Goal: Check status: Check status

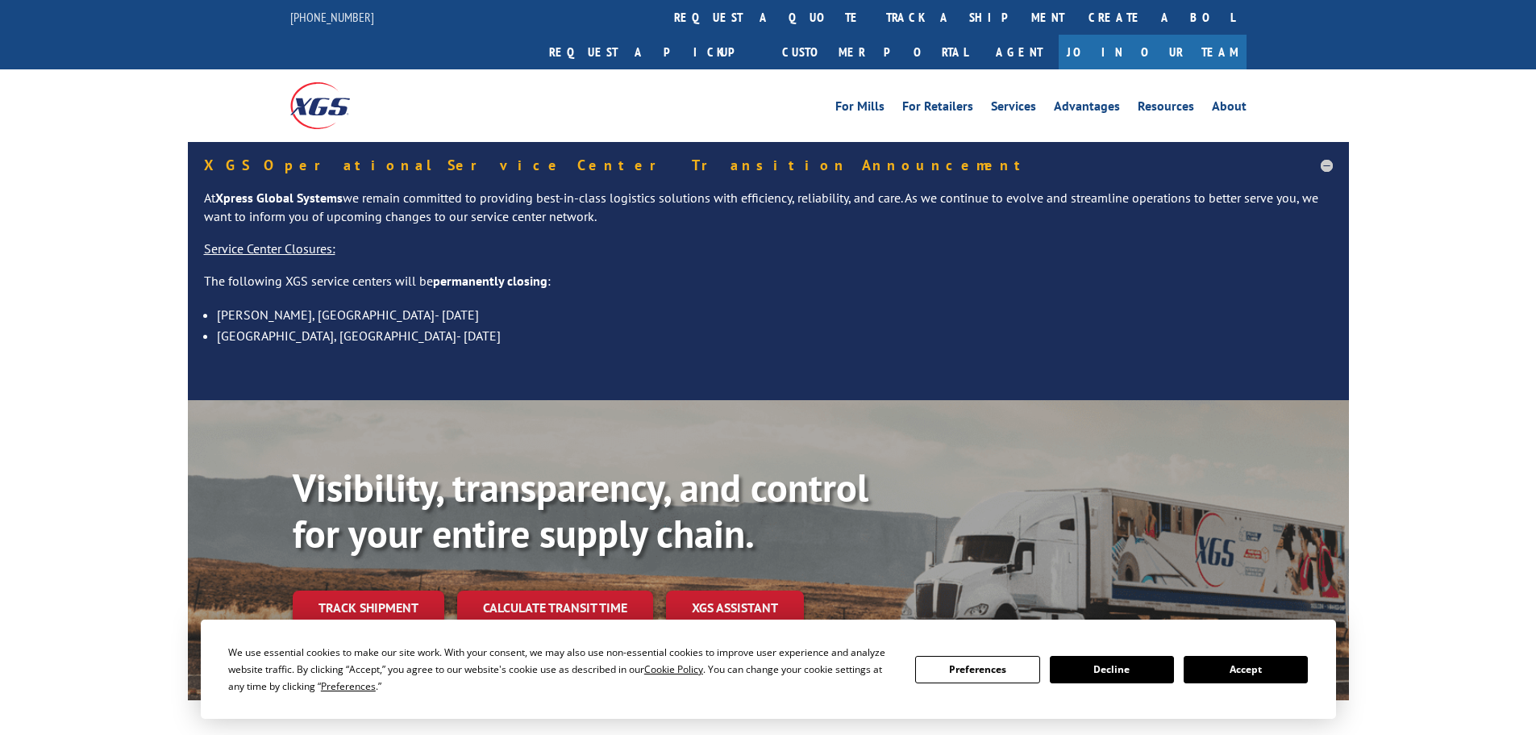
click at [1202, 669] on button "Accept" at bounding box center [1246, 669] width 124 height 27
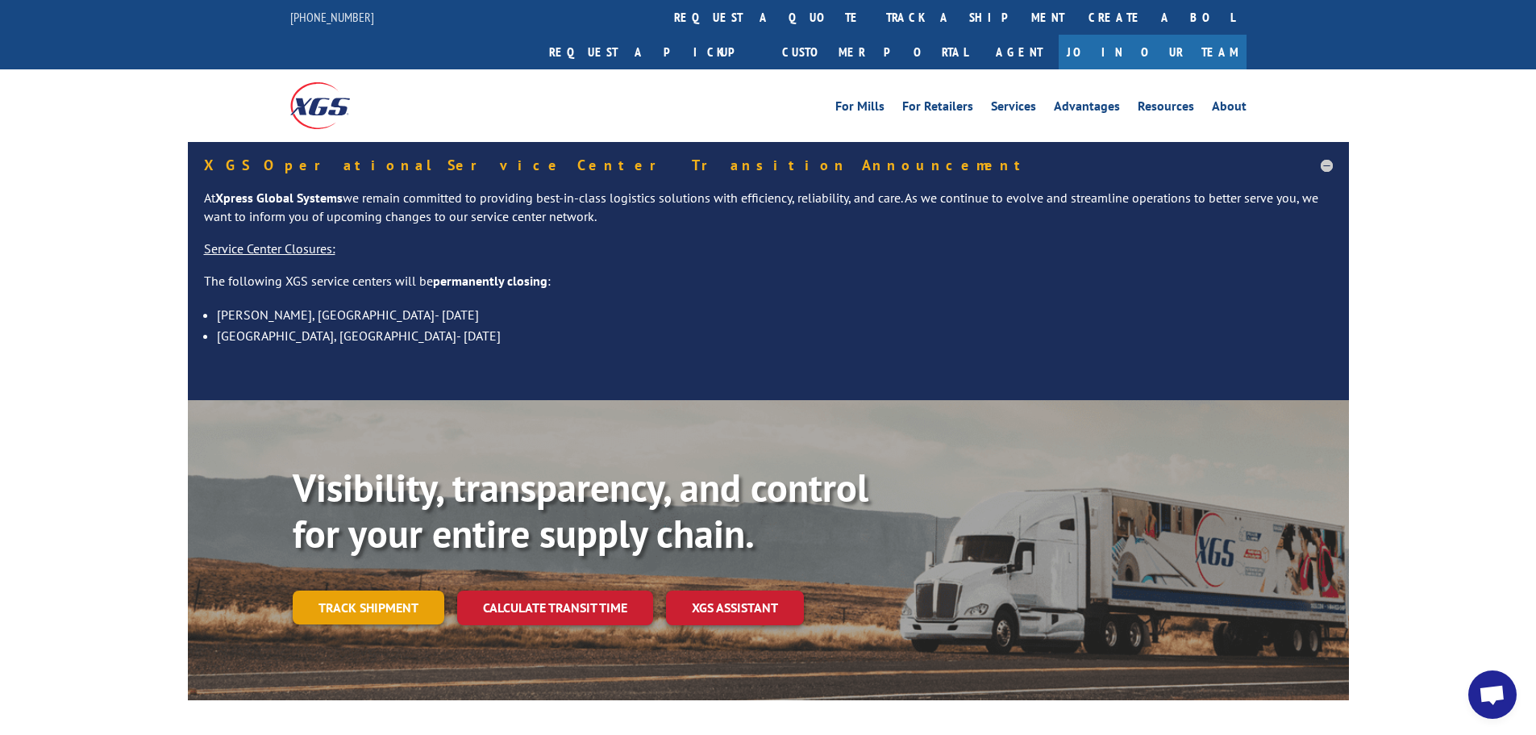
click at [356, 590] on link "Track shipment" at bounding box center [369, 607] width 152 height 34
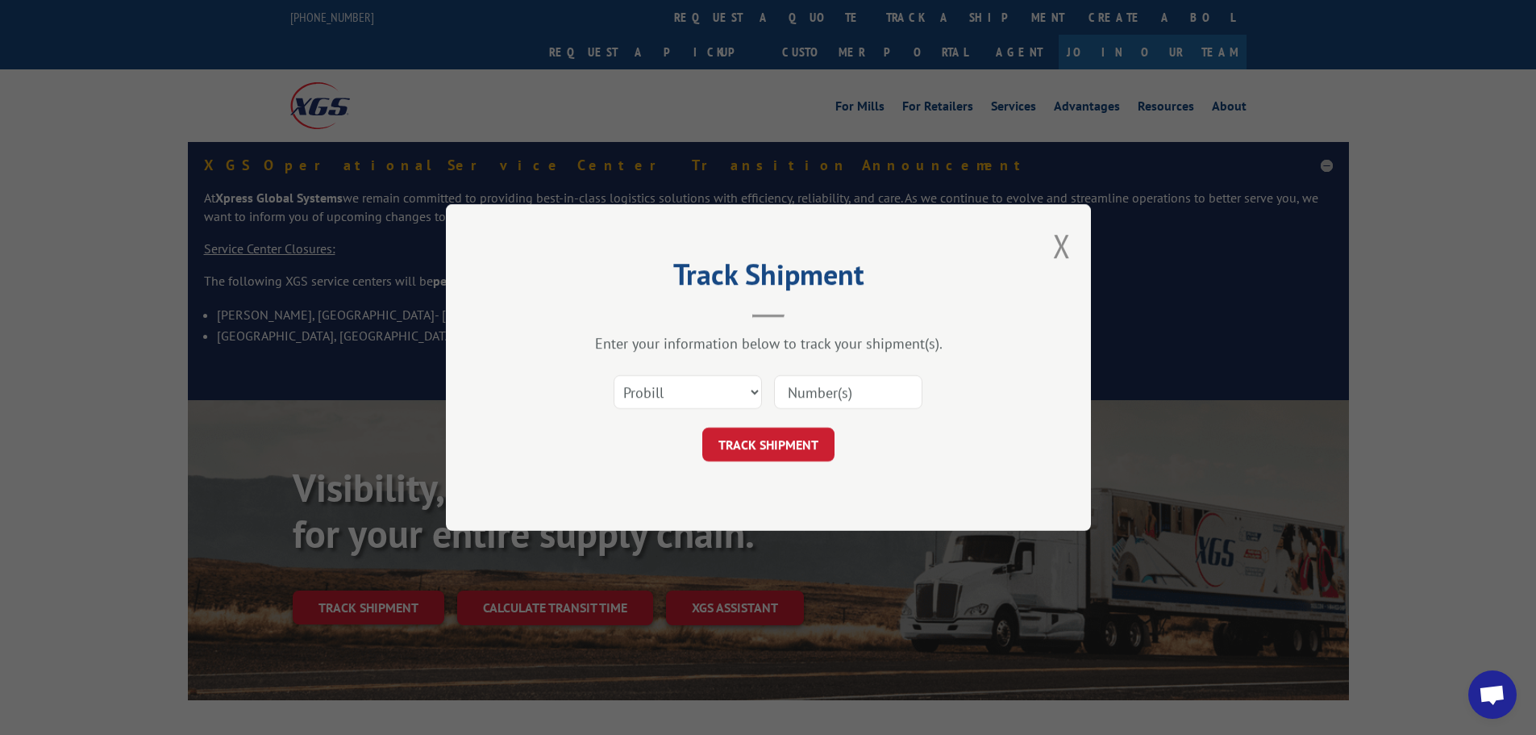
paste input "17468184"
type input "17468184"
click at [761, 451] on button "TRACK SHIPMENT" at bounding box center [768, 444] width 132 height 34
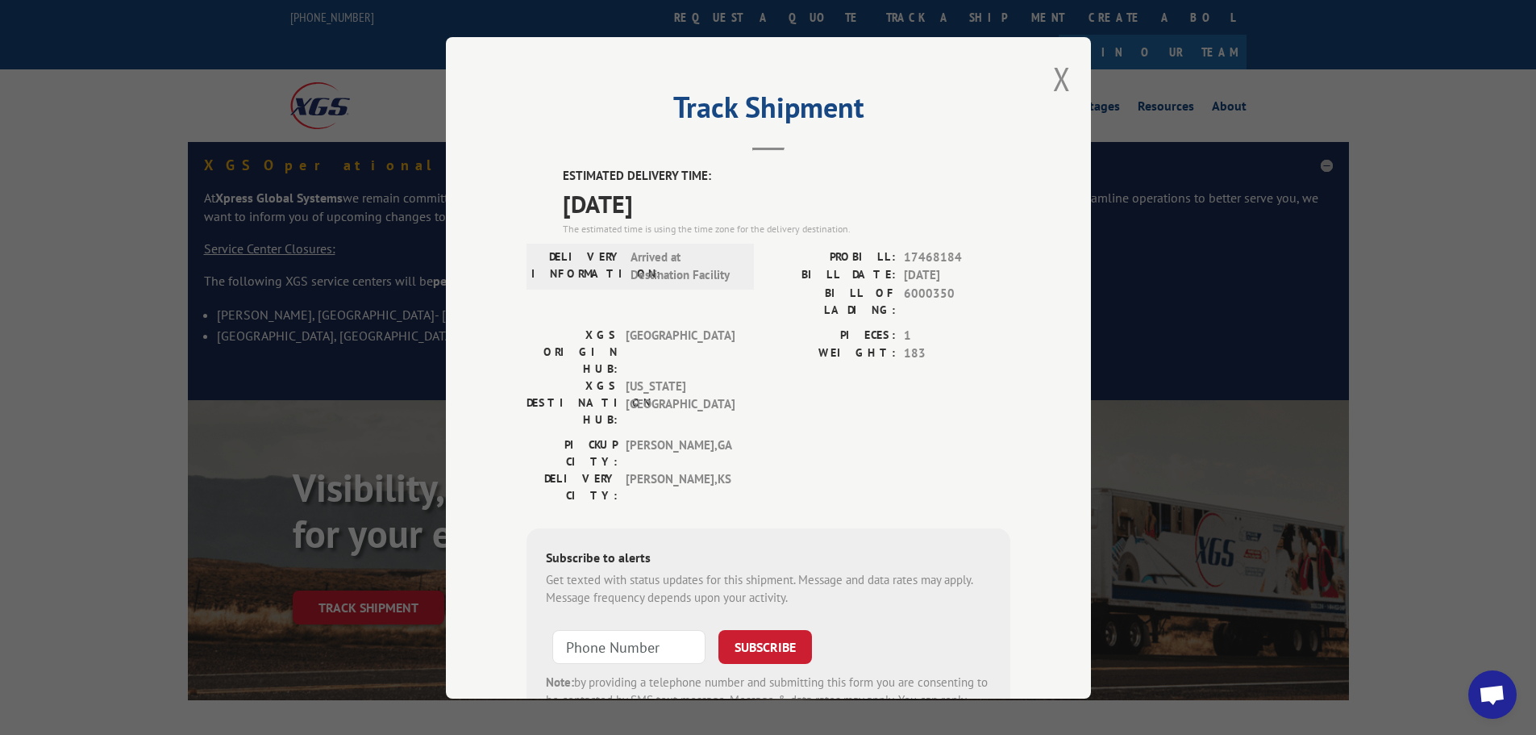
drag, startPoint x: 686, startPoint y: 203, endPoint x: 554, endPoint y: 204, distance: 132.3
click at [554, 204] on div "ESTIMATED DELIVERY TIME: [DATE] The estimated time is using the time zone for t…" at bounding box center [769, 457] width 484 height 580
copy span "[DATE]"
click at [1044, 73] on div "Track Shipment ESTIMATED DELIVERY TIME: [DATE] The estimated time is using the …" at bounding box center [768, 367] width 645 height 661
click at [1060, 75] on button "Close modal" at bounding box center [1062, 78] width 18 height 43
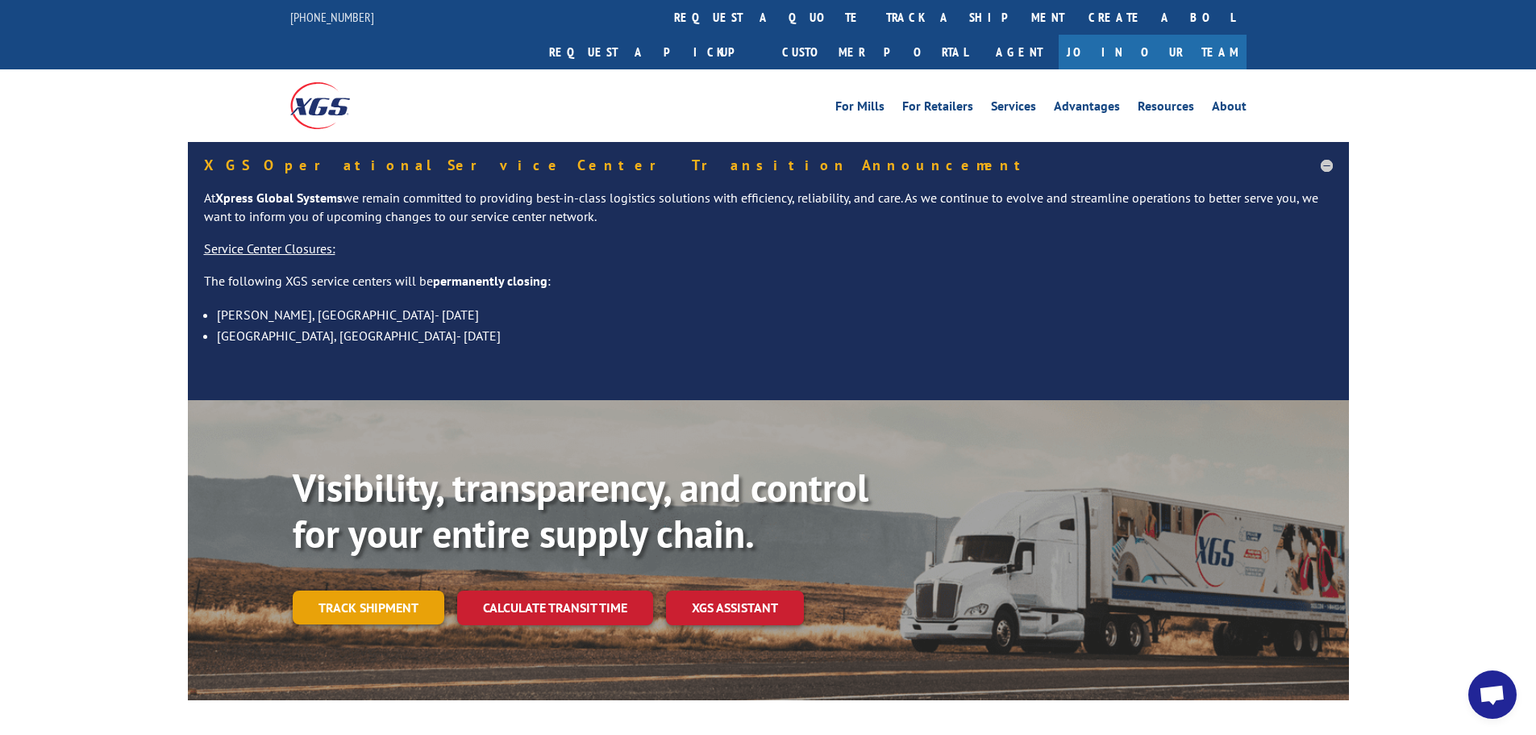
click at [368, 590] on link "Track shipment" at bounding box center [369, 607] width 152 height 34
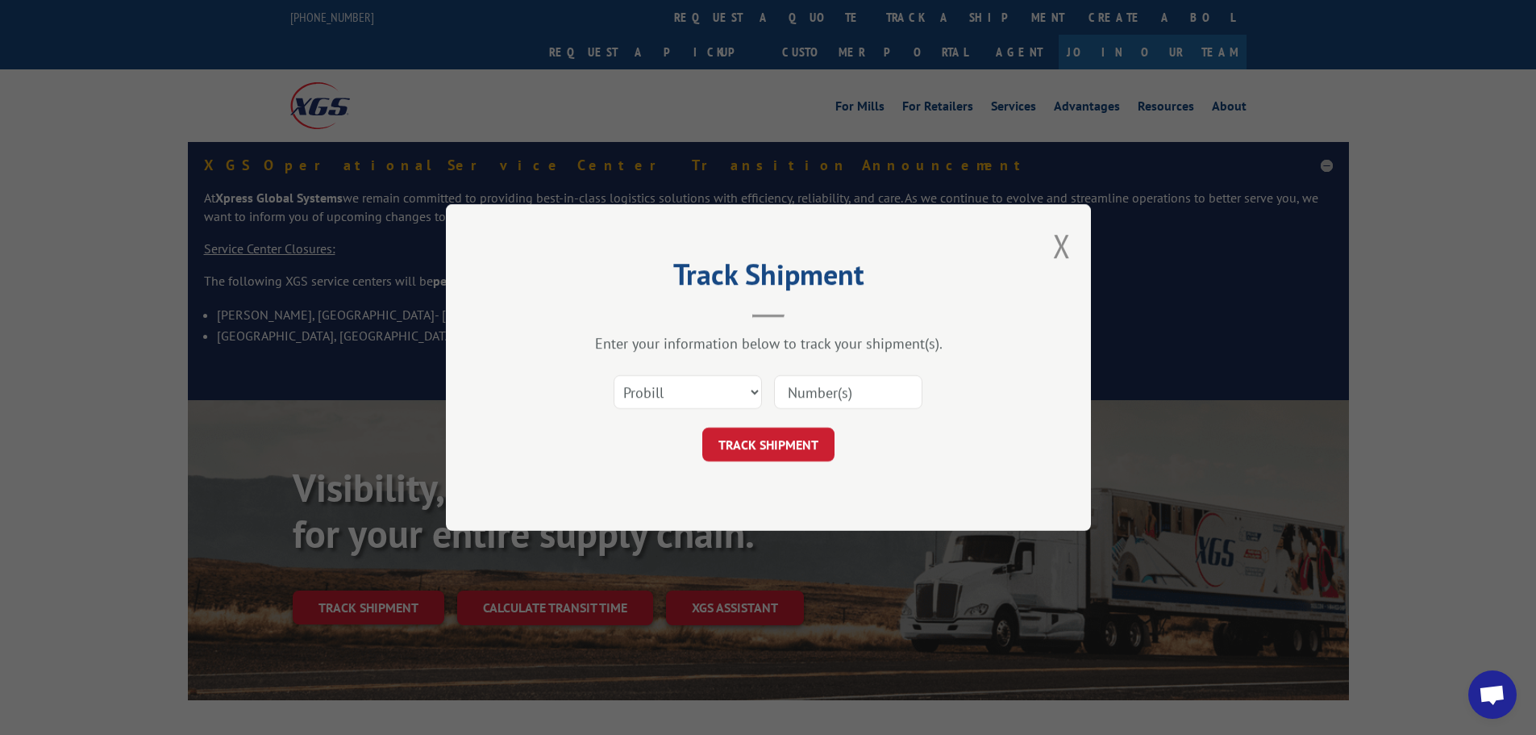
paste input "17520472"
type input "17520472"
click at [788, 441] on button "TRACK SHIPMENT" at bounding box center [768, 444] width 132 height 34
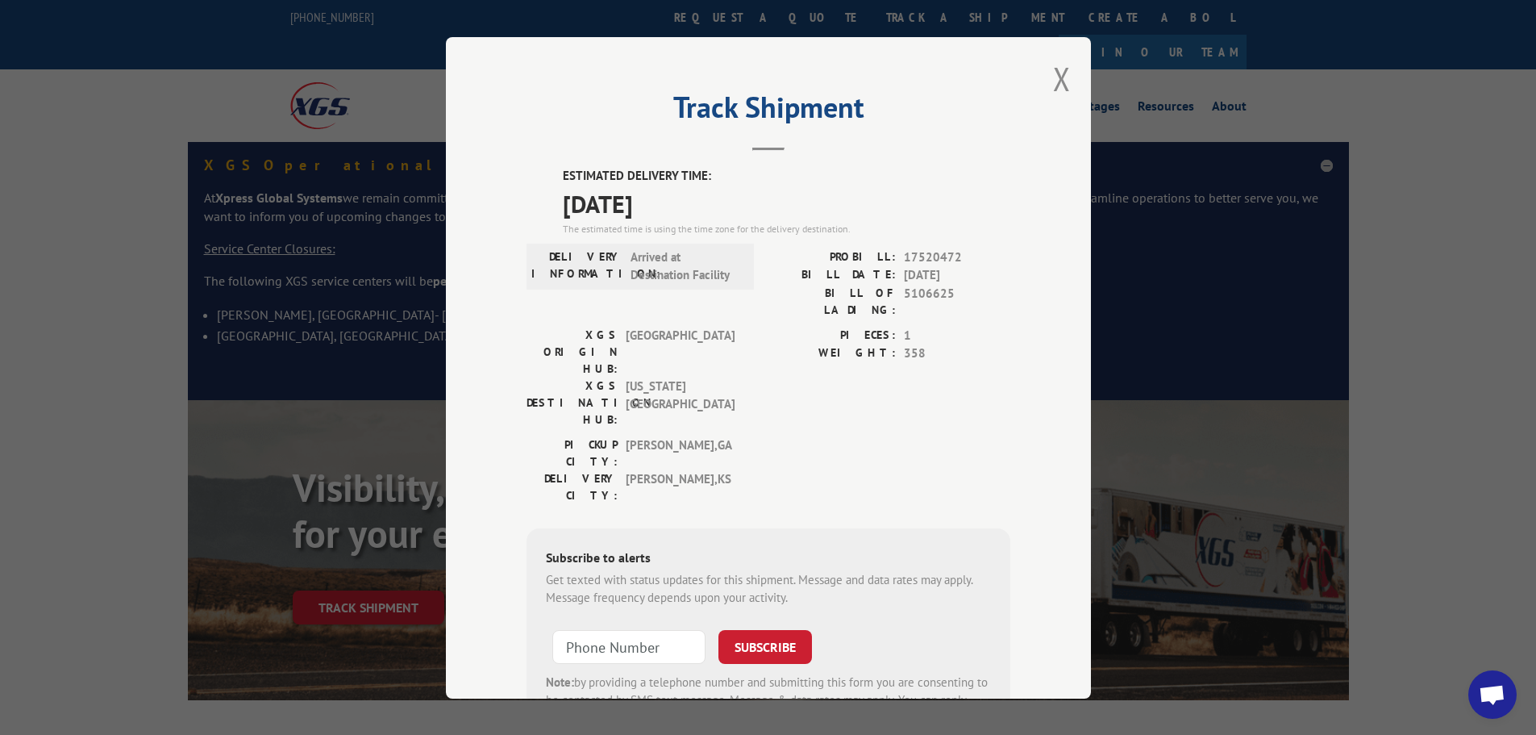
drag, startPoint x: 685, startPoint y: 206, endPoint x: 561, endPoint y: 207, distance: 123.4
click at [563, 207] on span "[DATE]" at bounding box center [787, 203] width 448 height 36
copy span "[DATE]"
click at [1055, 73] on button "Close modal" at bounding box center [1062, 78] width 18 height 43
